Goal: Communication & Community: Answer question/provide support

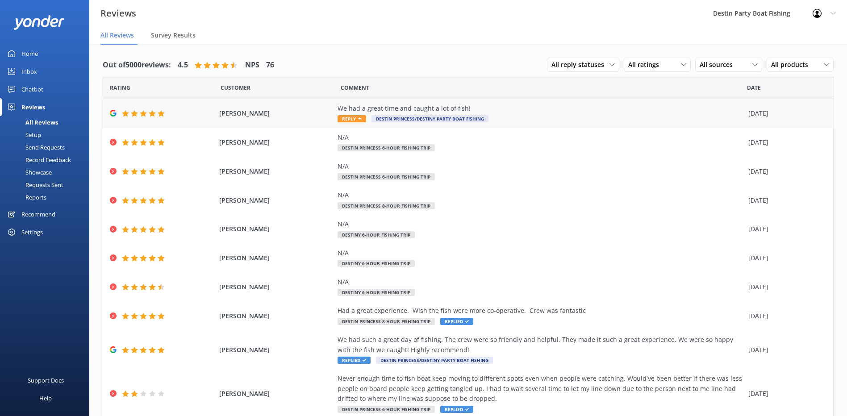
click at [341, 122] on span "Reply" at bounding box center [352, 118] width 29 height 7
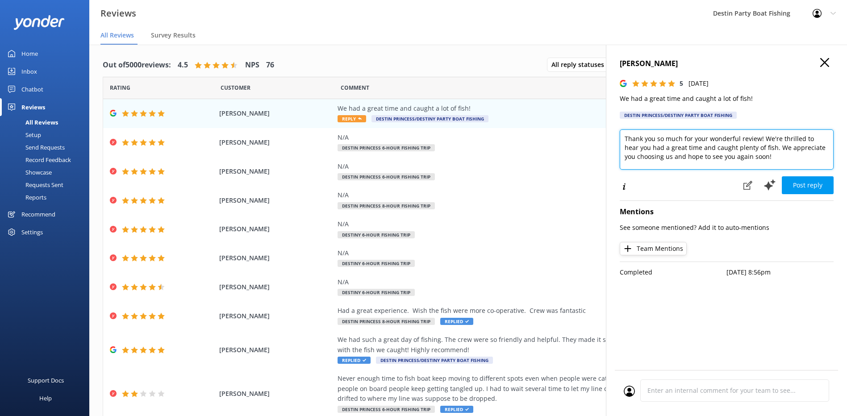
click at [623, 139] on textarea "Thank you so much for your wonderful review! We're thrilled to hear you had a g…" at bounding box center [727, 150] width 214 height 40
type textarea "[PERSON_NAME], Thank you so much for your wonderful review! We're thrilled to h…"
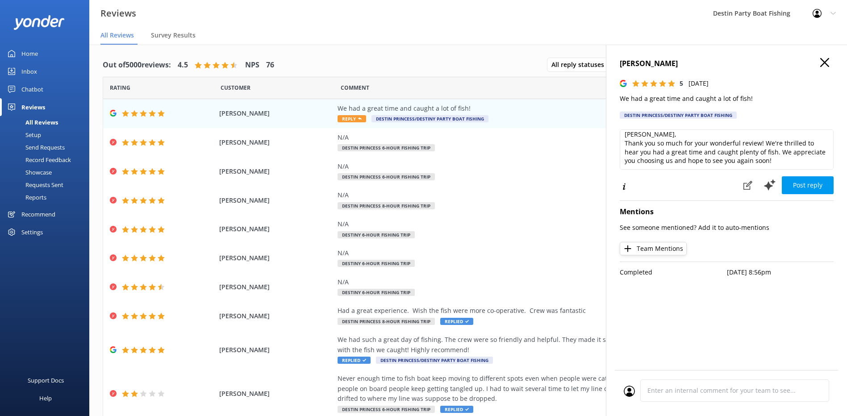
click at [809, 197] on div "[PERSON_NAME] 5 [DATE] We had a great time and caught a lot of fish! Destin Pri…" at bounding box center [726, 253] width 241 height 416
click at [811, 188] on button "Post reply" at bounding box center [808, 185] width 52 height 18
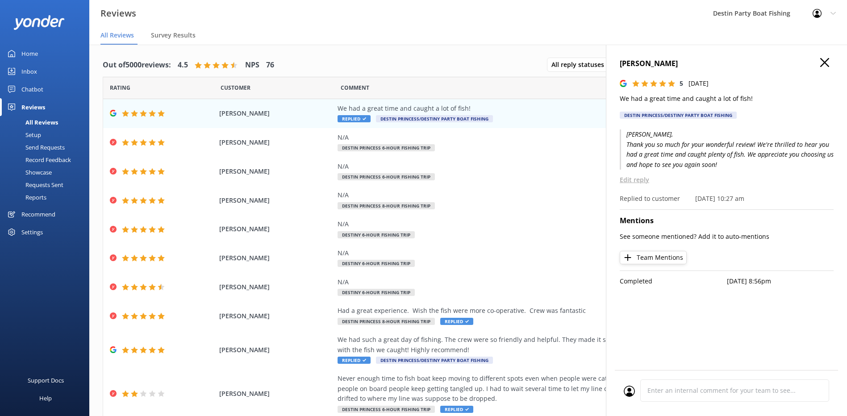
click at [823, 61] on icon "button" at bounding box center [825, 62] width 9 height 9
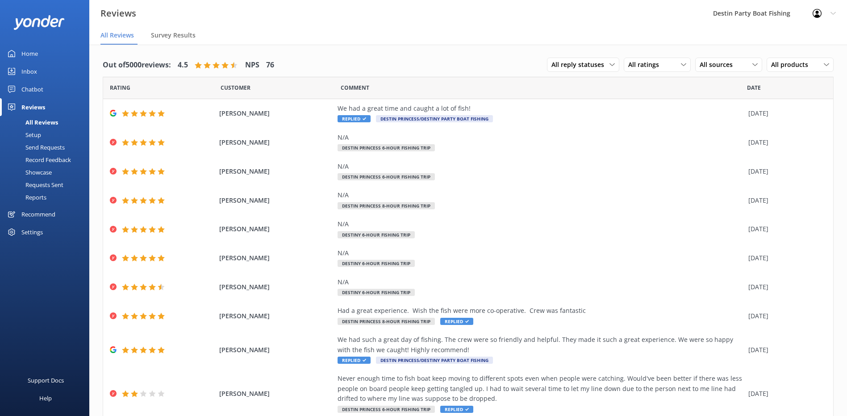
click at [33, 73] on div "Inbox" at bounding box center [29, 72] width 16 height 18
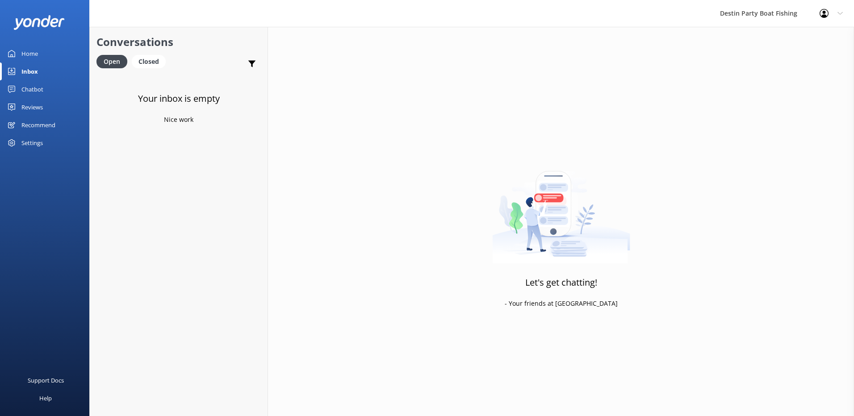
click at [150, 32] on div "Conversations Open Closed Important Assigned to me Unassigned SMS" at bounding box center [179, 50] width 178 height 47
click at [150, 62] on div "Closed" at bounding box center [149, 61] width 34 height 13
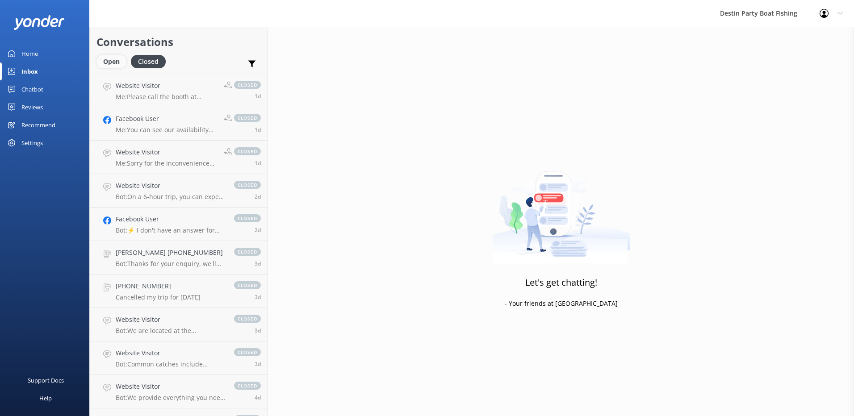
click at [108, 63] on div "Open" at bounding box center [111, 61] width 30 height 13
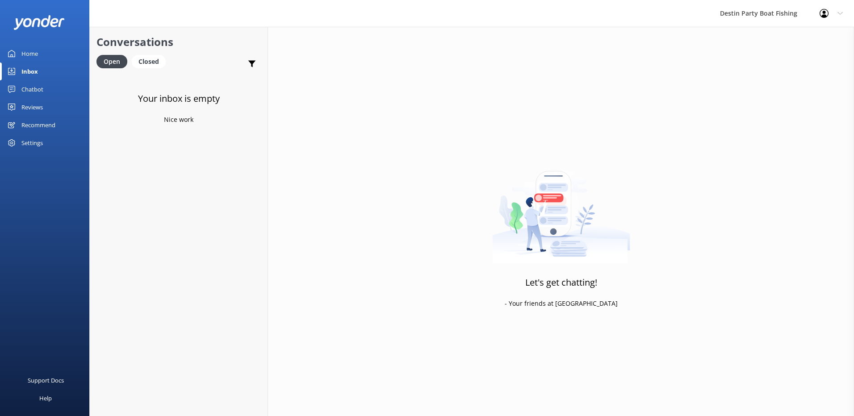
click at [31, 102] on div "Reviews" at bounding box center [31, 107] width 21 height 18
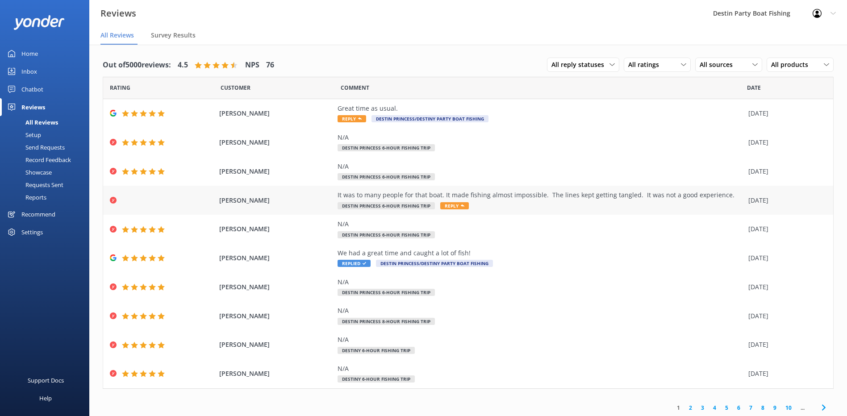
click at [461, 206] on icon at bounding box center [463, 206] width 4 height 4
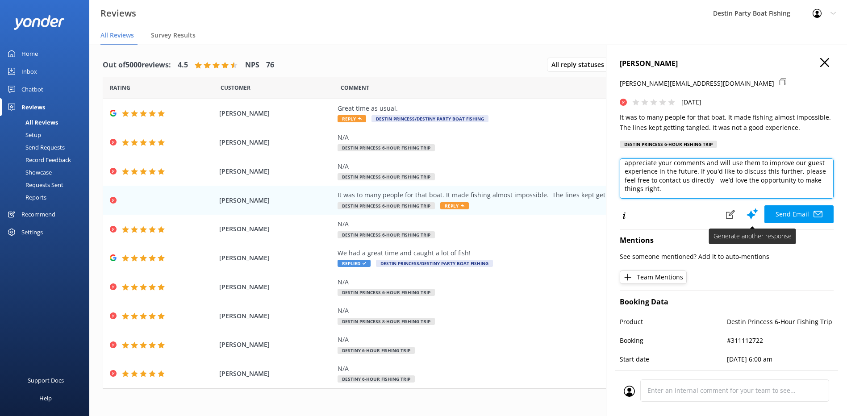
scroll to position [57, 0]
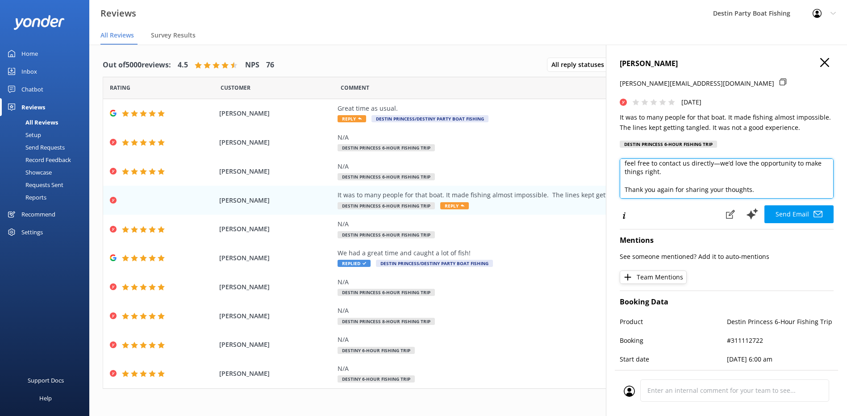
drag, startPoint x: 703, startPoint y: 199, endPoint x: 733, endPoint y: 171, distance: 41.1
click at [733, 171] on textarea "Hi [PERSON_NAME], Thank you for your feedback. We're very sorry to hear about y…" at bounding box center [727, 179] width 214 height 40
click at [682, 180] on textarea "Hi [PERSON_NAME], Thank you for your feedback. We're very sorry to hear about y…" at bounding box center [727, 179] width 214 height 40
click at [691, 162] on textarea "Hi [PERSON_NAME], Thank you for your feedback. We're very sorry to hear about y…" at bounding box center [727, 179] width 214 height 40
click at [688, 175] on textarea "Hi [PERSON_NAME], Thank you for your feedback. We're very sorry to hear about y…" at bounding box center [727, 179] width 214 height 40
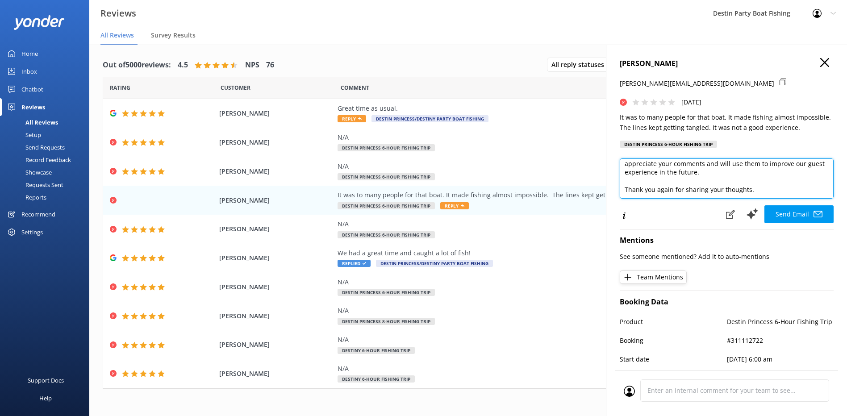
scroll to position [40, 0]
type textarea "Hi [PERSON_NAME], Thank you for your feedback. We're very sorry to hear about y…"
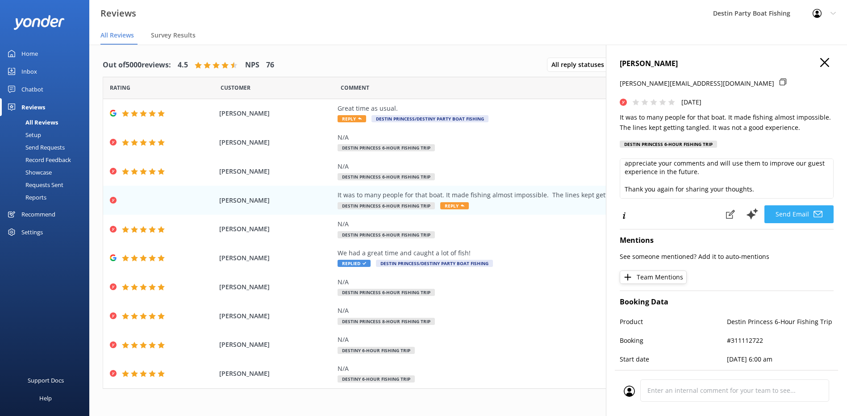
click at [770, 214] on button "Send Email" at bounding box center [799, 214] width 69 height 18
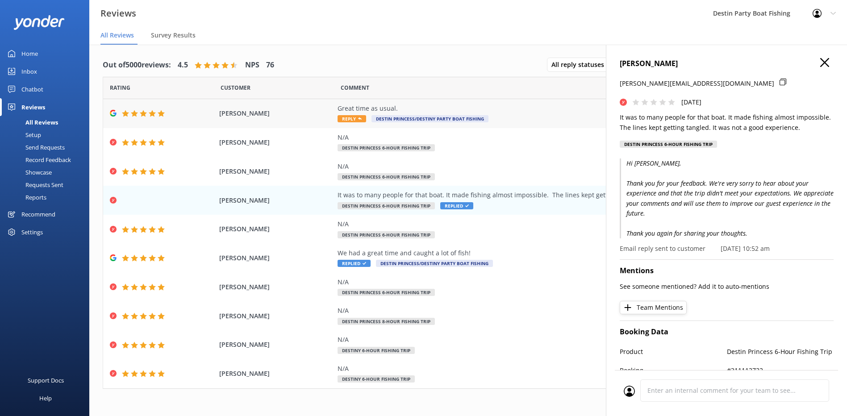
click at [355, 122] on span "Reply" at bounding box center [352, 118] width 29 height 7
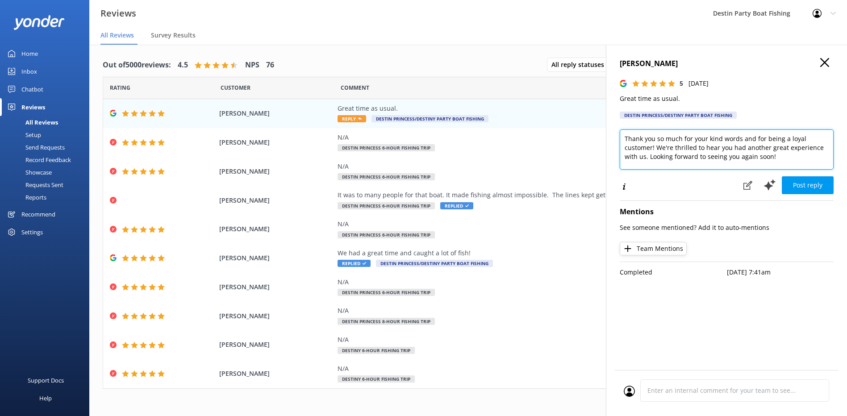
click at [624, 138] on textarea "Thank you so much for your kind words and for being a loyal customer! We're thr…" at bounding box center [727, 150] width 214 height 40
click at [808, 161] on textarea "[PERSON_NAME], Thank you so much for your kind words and for being a loyal cust…" at bounding box center [727, 150] width 214 height 40
type textarea "[PERSON_NAME], Thank you so much for your kind words and for being a loyal cust…"
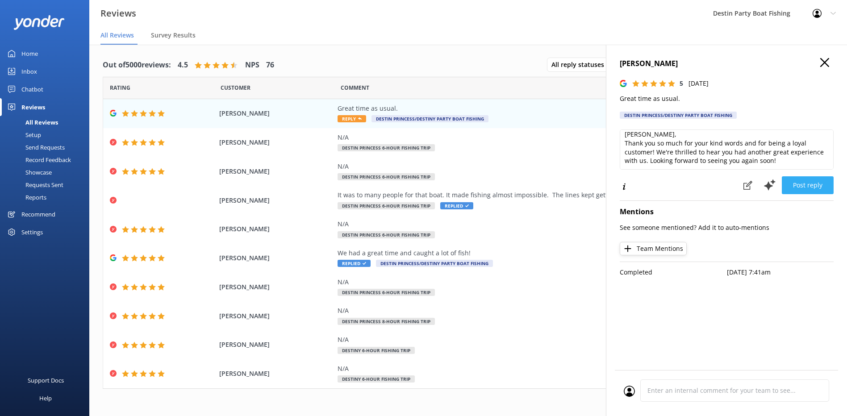
click at [812, 186] on button "Post reply" at bounding box center [808, 185] width 52 height 18
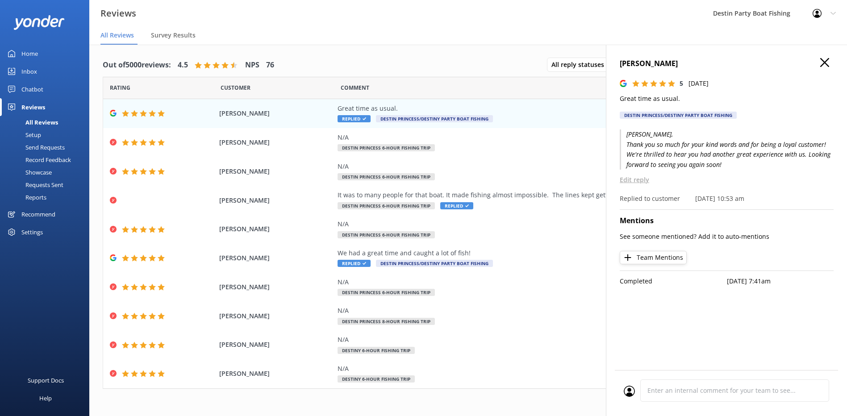
click at [821, 63] on icon "button" at bounding box center [825, 62] width 9 height 9
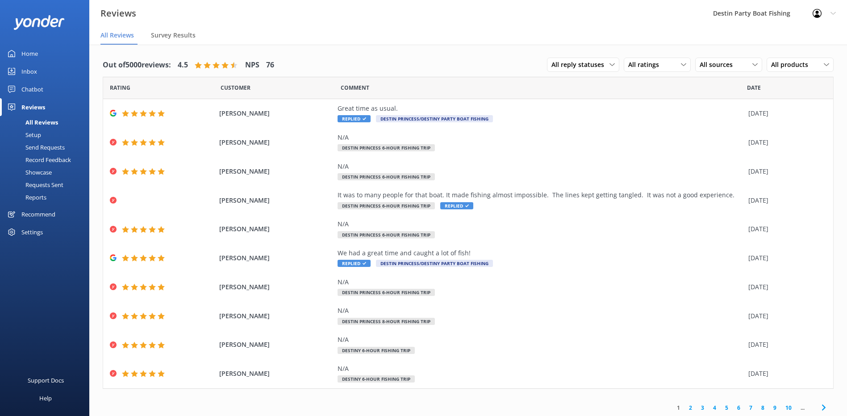
click at [33, 51] on div "Home" at bounding box center [29, 54] width 17 height 18
